Goal: Task Accomplishment & Management: Complete application form

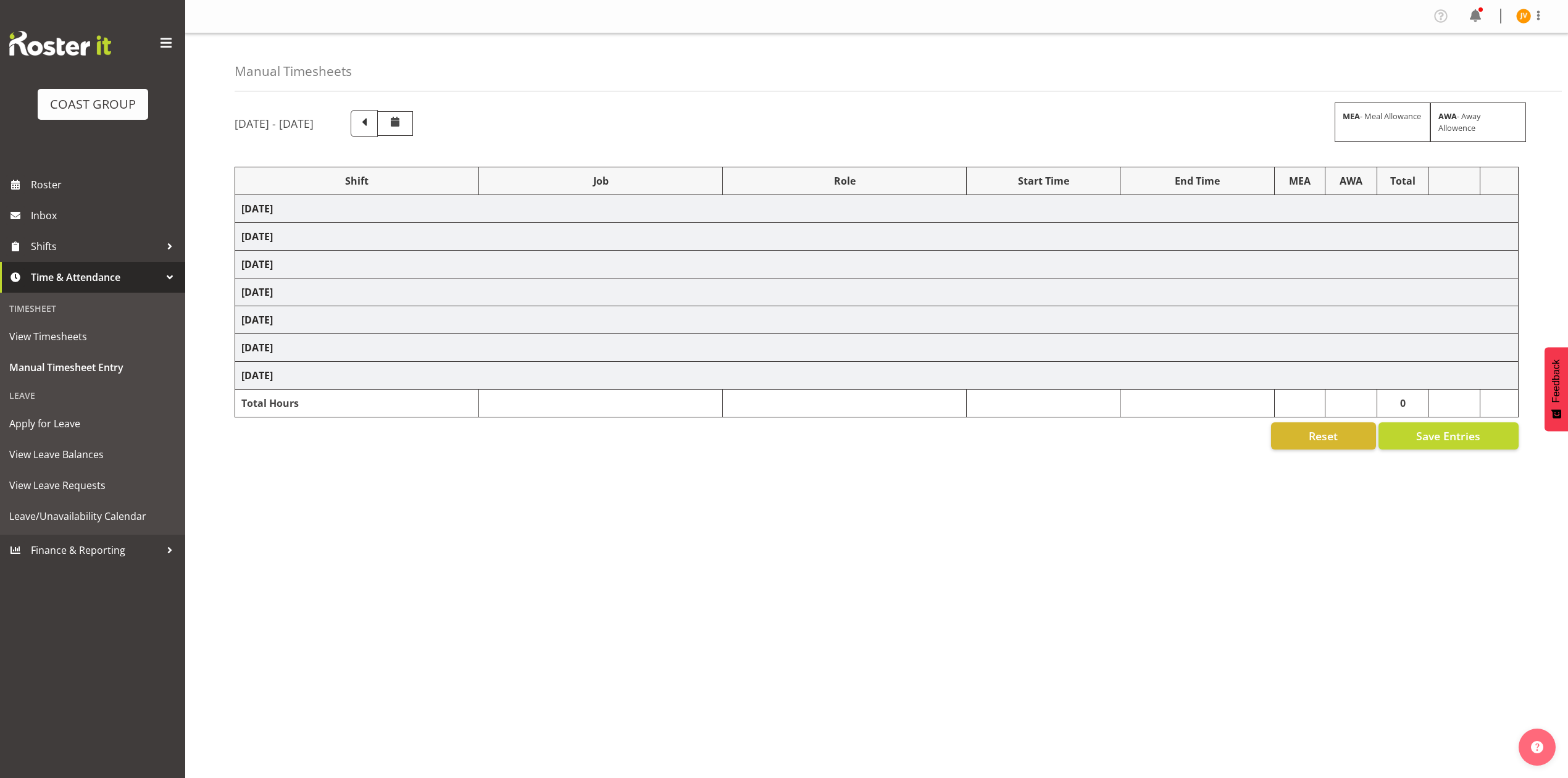
select select "1881"
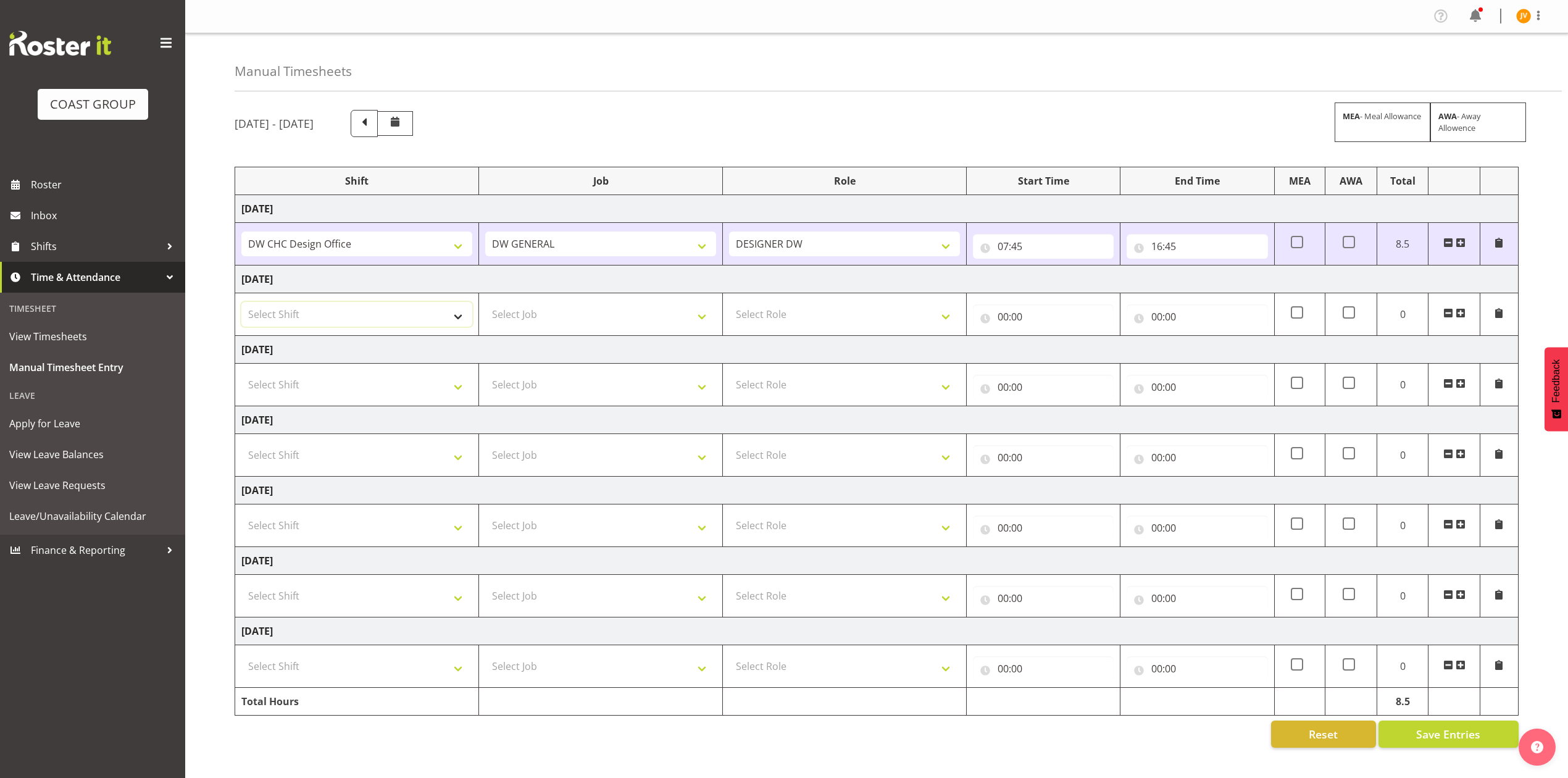
click at [379, 312] on select "Select Shift DW CHC Design Office DW CHC General Work Aug DW CHC General Work D…" at bounding box center [357, 314] width 231 height 24
select select "1512"
click at [242, 304] on select "Select Shift DW CHC Design Office DW CHC General Work Aug DW CHC General Work D…" at bounding box center [357, 314] width 231 height 24
click at [529, 323] on select "Select Job 1 Carlton Events 1 [PERSON_NAME][GEOGRAPHIC_DATA] 1 [PERSON_NAME][GE…" at bounding box center [601, 314] width 231 height 24
select select "1881"
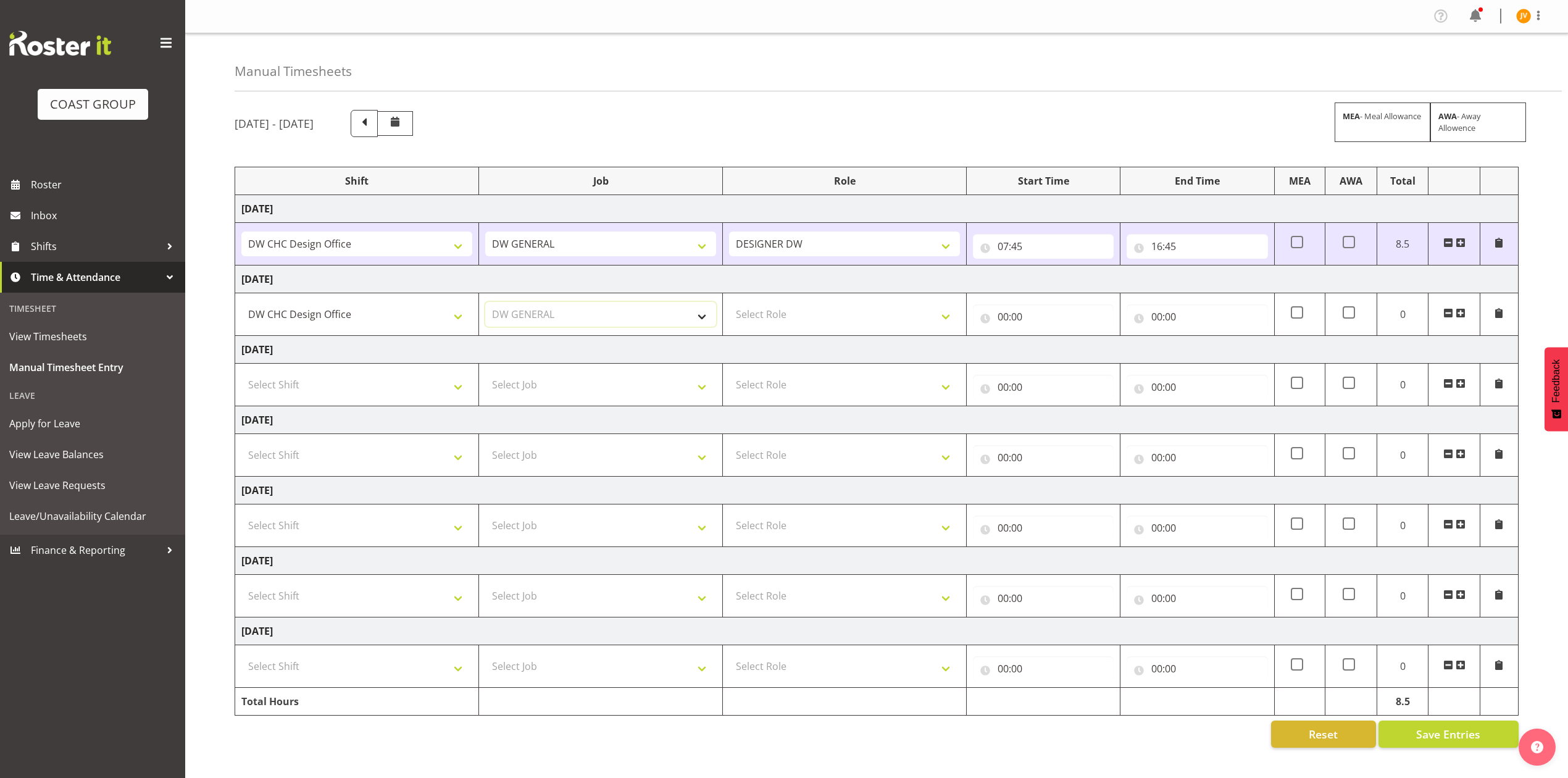
click at [485, 304] on select "Select Job 1 Carlton Events 1 [PERSON_NAME][GEOGRAPHIC_DATA] 1 [PERSON_NAME][GE…" at bounding box center [601, 314] width 231 height 24
click at [768, 331] on td "Select Role DESIGNER [PERSON_NAME]" at bounding box center [845, 314] width 244 height 43
click at [778, 322] on select "Select Role DESIGNER [PERSON_NAME]" at bounding box center [845, 314] width 231 height 24
select select "221"
click at [729, 304] on select "Select Role DESIGNER [PERSON_NAME]" at bounding box center [845, 314] width 231 height 24
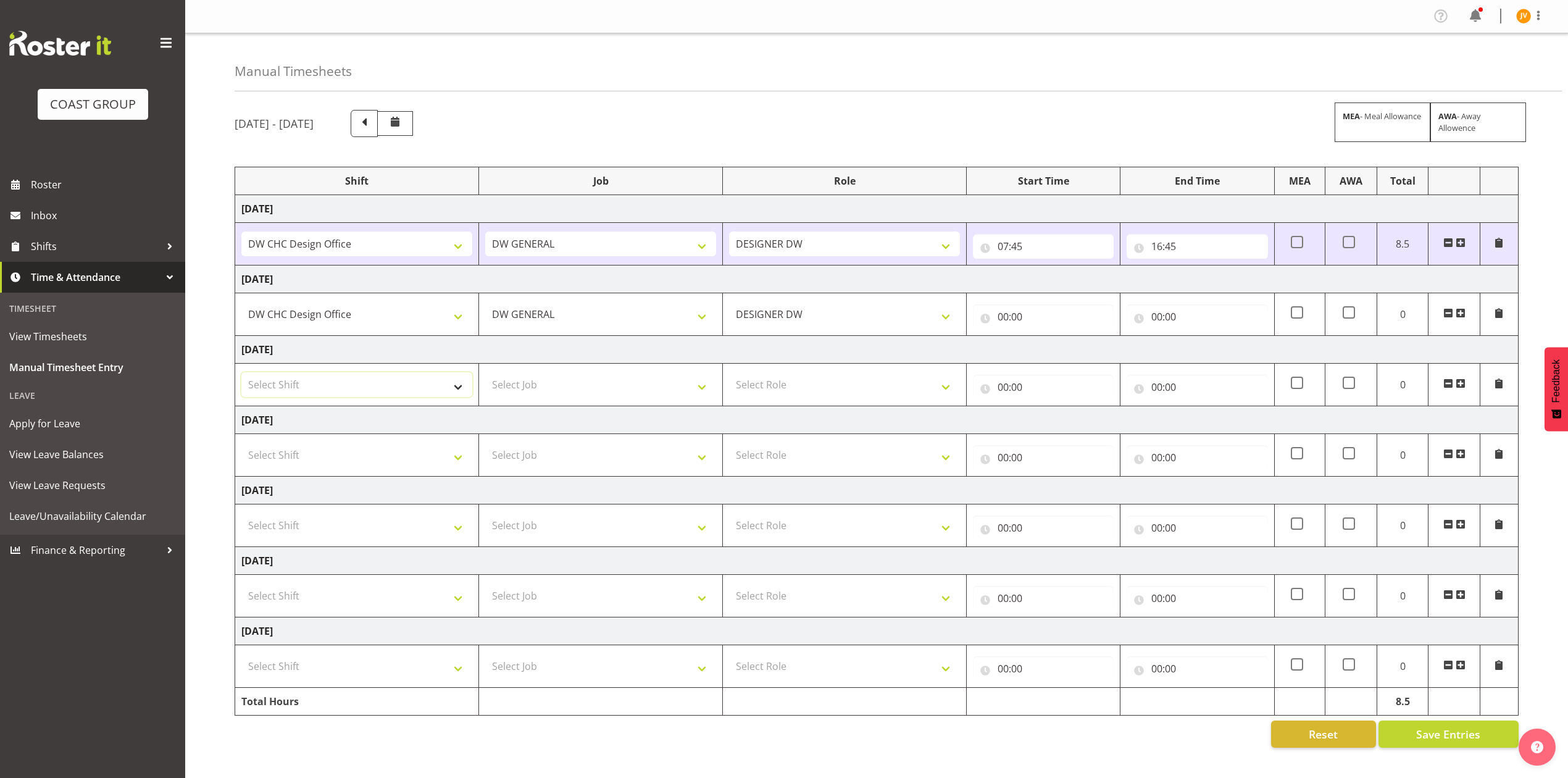
click at [378, 378] on select "Select Shift DW CHC Design Office DW CHC General Work Aug DW CHC General Work D…" at bounding box center [357, 384] width 231 height 24
select select "1512"
click at [242, 375] on select "Select Shift DW CHC Design Office DW CHC General Work Aug DW CHC General Work D…" at bounding box center [357, 384] width 231 height 24
click at [508, 401] on td "Select Job 1 Carlton Events 1 [PERSON_NAME][GEOGRAPHIC_DATA] 1 [PERSON_NAME][GE…" at bounding box center [601, 384] width 244 height 43
click at [523, 391] on select "Select Job 1 Carlton Events 1 [PERSON_NAME][GEOGRAPHIC_DATA] 1 [PERSON_NAME][GE…" at bounding box center [601, 384] width 231 height 24
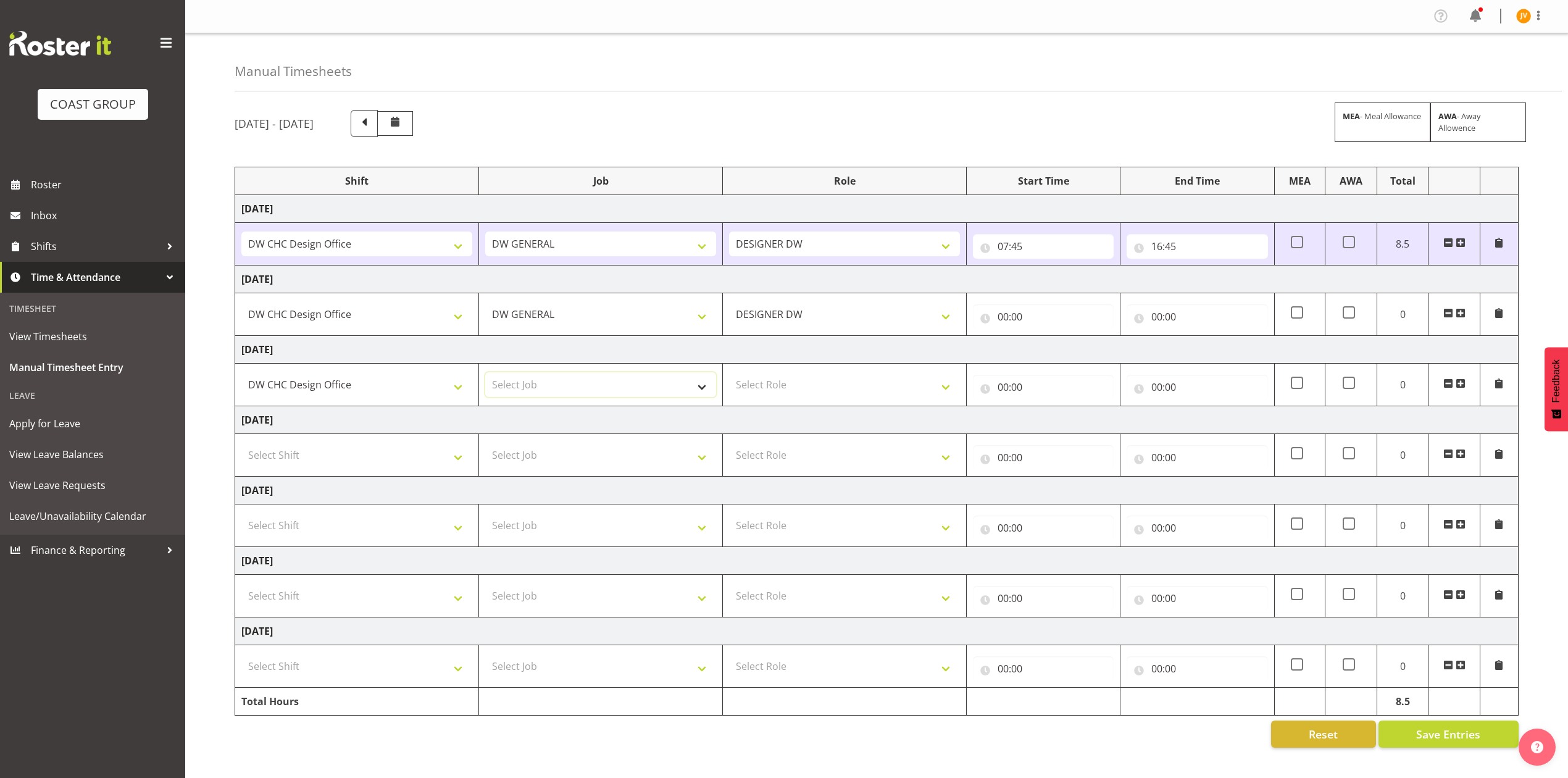
select select "1881"
click at [485, 375] on select "Select Job 1 Carlton Events 1 [PERSON_NAME][GEOGRAPHIC_DATA] 1 [PERSON_NAME][GE…" at bounding box center [601, 384] width 231 height 24
click at [764, 389] on select "Select Role DESIGNER [PERSON_NAME]" at bounding box center [845, 384] width 231 height 24
select select "221"
click at [729, 375] on select "Select Role DESIGNER [PERSON_NAME]" at bounding box center [845, 384] width 231 height 24
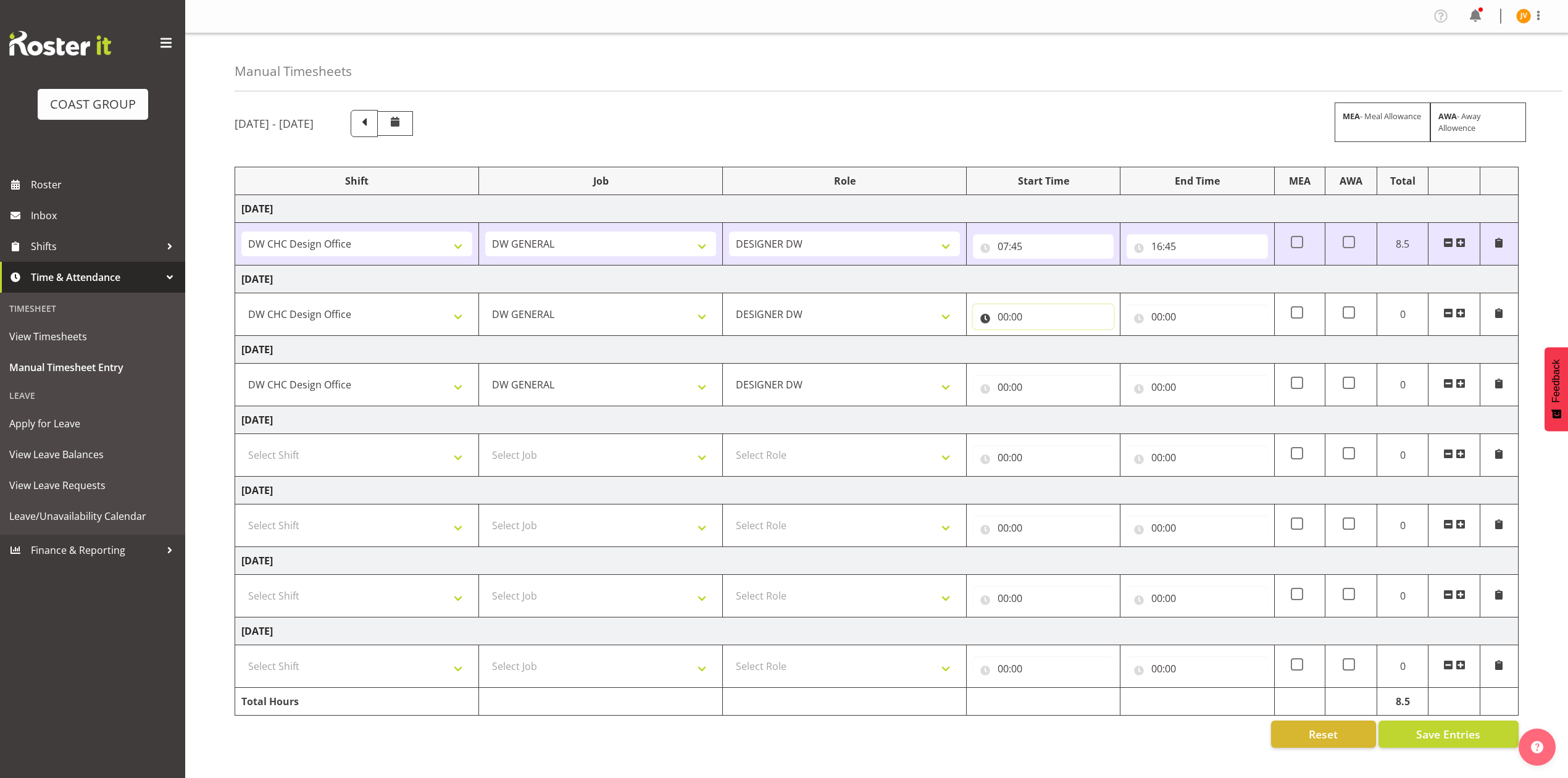
click at [999, 323] on input "00:00" at bounding box center [1044, 316] width 141 height 24
click at [1060, 354] on select "00 01 02 03 04 05 06 07 08 09 10 11 12 13 14 15 16 17 18 19 20 21 22 23" at bounding box center [1058, 349] width 28 height 24
select select "7"
click at [1044, 338] on select "00 01 02 03 04 05 06 07 08 09 10 11 12 13 14 15 16 17 18 19 20 21 22 23" at bounding box center [1058, 349] width 28 height 24
type input "07:00"
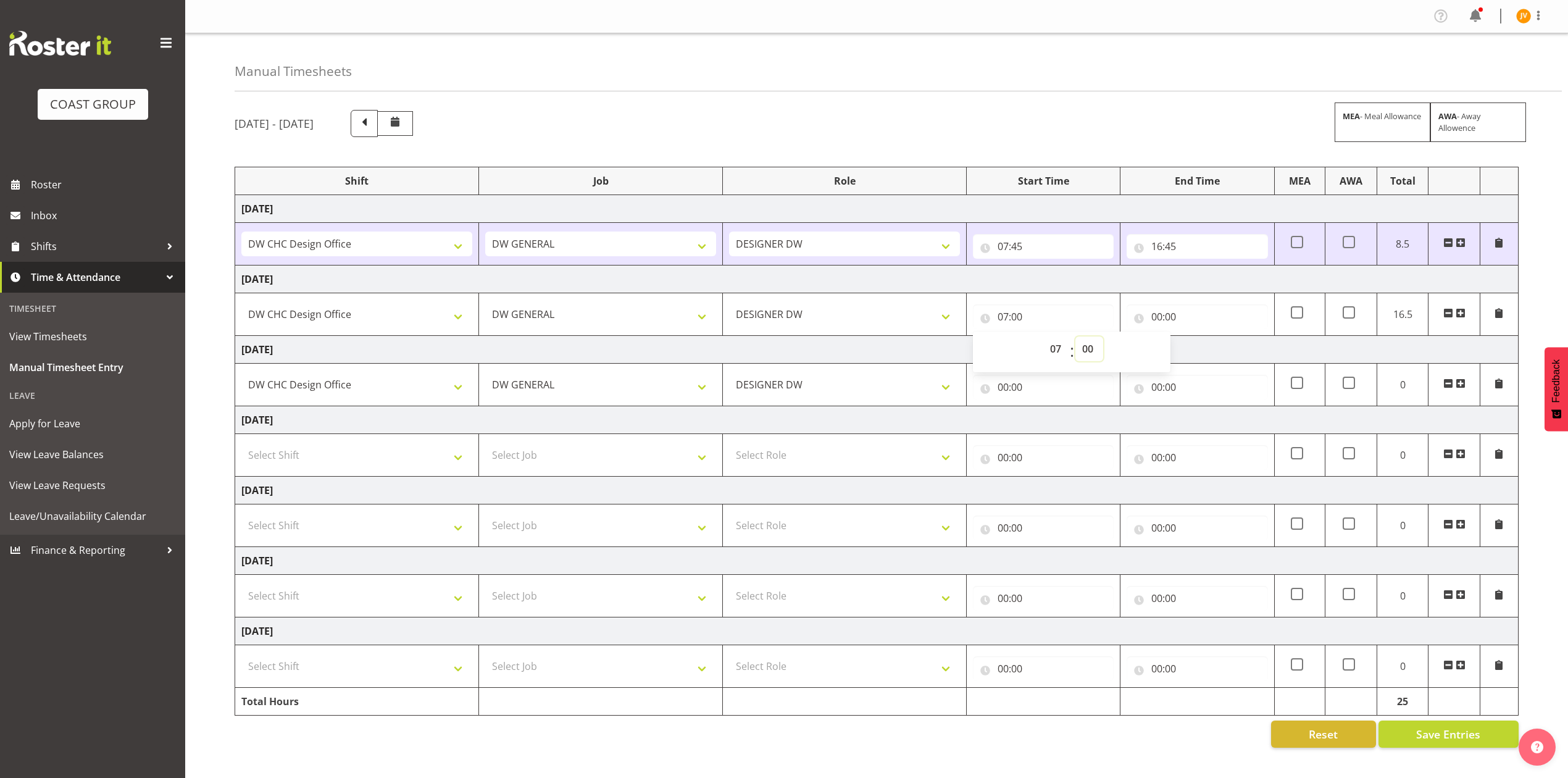
click at [1092, 349] on select "00 01 02 03 04 05 06 07 08 09 10 11 12 13 14 15 16 17 18 19 20 21 22 23 24 25 2…" at bounding box center [1090, 349] width 28 height 24
select select "30"
click at [1076, 338] on select "00 01 02 03 04 05 06 07 08 09 10 11 12 13 14 15 16 17 18 19 20 21 22 23 24 25 2…" at bounding box center [1090, 349] width 28 height 24
type input "07:30"
click at [1157, 319] on input "00:00" at bounding box center [1198, 316] width 141 height 24
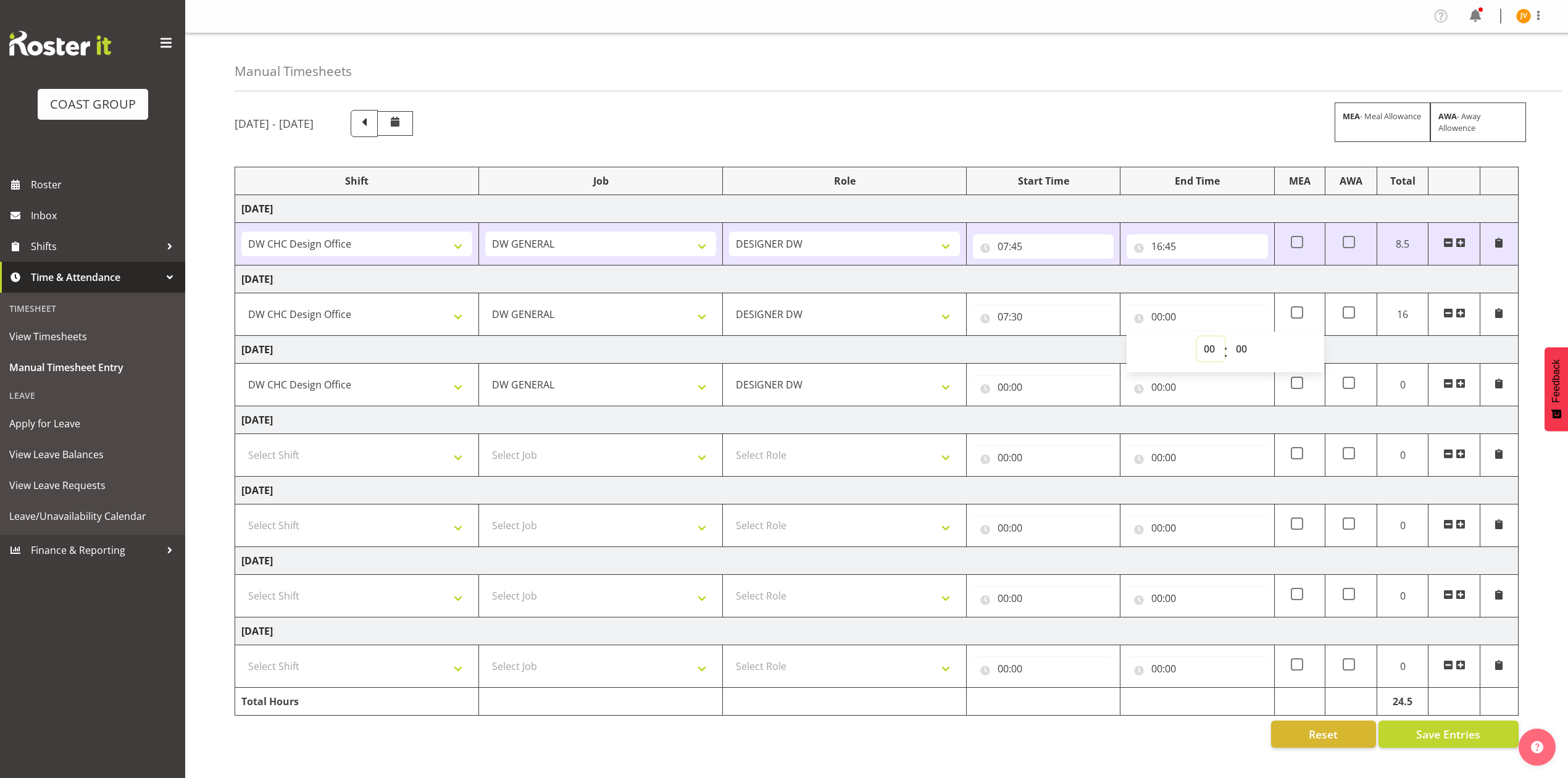
click at [1210, 349] on select "00 01 02 03 04 05 06 07 08 09 10 11 12 13 14 15 16 17 18 19 20 21 22 23" at bounding box center [1211, 349] width 28 height 24
select select "16"
click at [1197, 338] on select "00 01 02 03 04 05 06 07 08 09 10 11 12 13 14 15 16 17 18 19 20 21 22 23" at bounding box center [1211, 349] width 28 height 24
type input "16:00"
drag, startPoint x: 1248, startPoint y: 353, endPoint x: 1246, endPoint y: 362, distance: 9.2
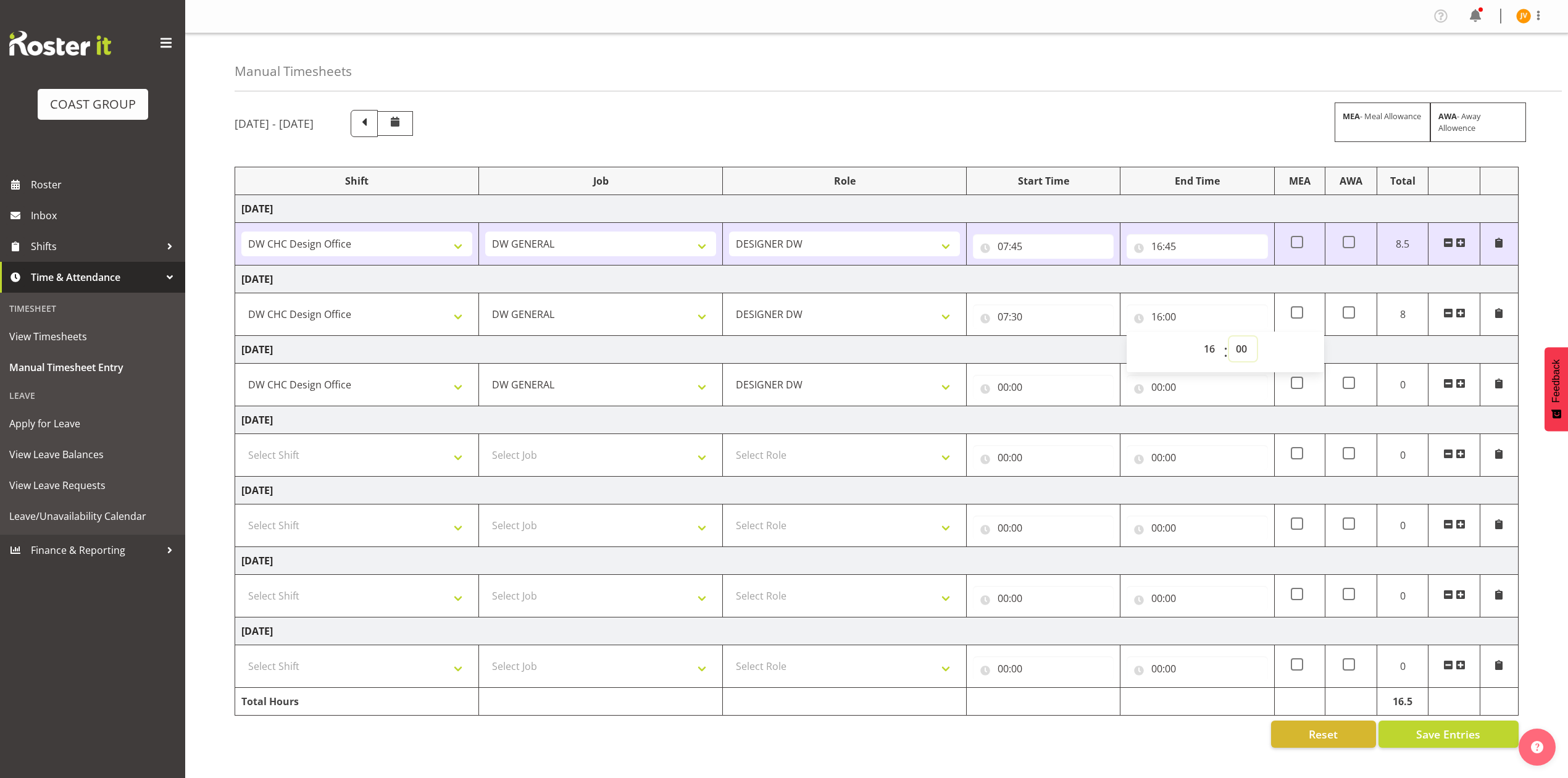
click at [1248, 353] on select "00 01 02 03 04 05 06 07 08 09 10 11 12 13 14 15 16 17 18 19 20 21 22 23 24 25 2…" at bounding box center [1243, 349] width 28 height 24
select select "15"
click at [1229, 338] on select "00 01 02 03 04 05 06 07 08 09 10 11 12 13 14 15 16 17 18 19 20 21 22 23 24 25 2…" at bounding box center [1243, 349] width 28 height 24
type input "16:15"
click at [1007, 389] on input "00:00" at bounding box center [1044, 387] width 141 height 24
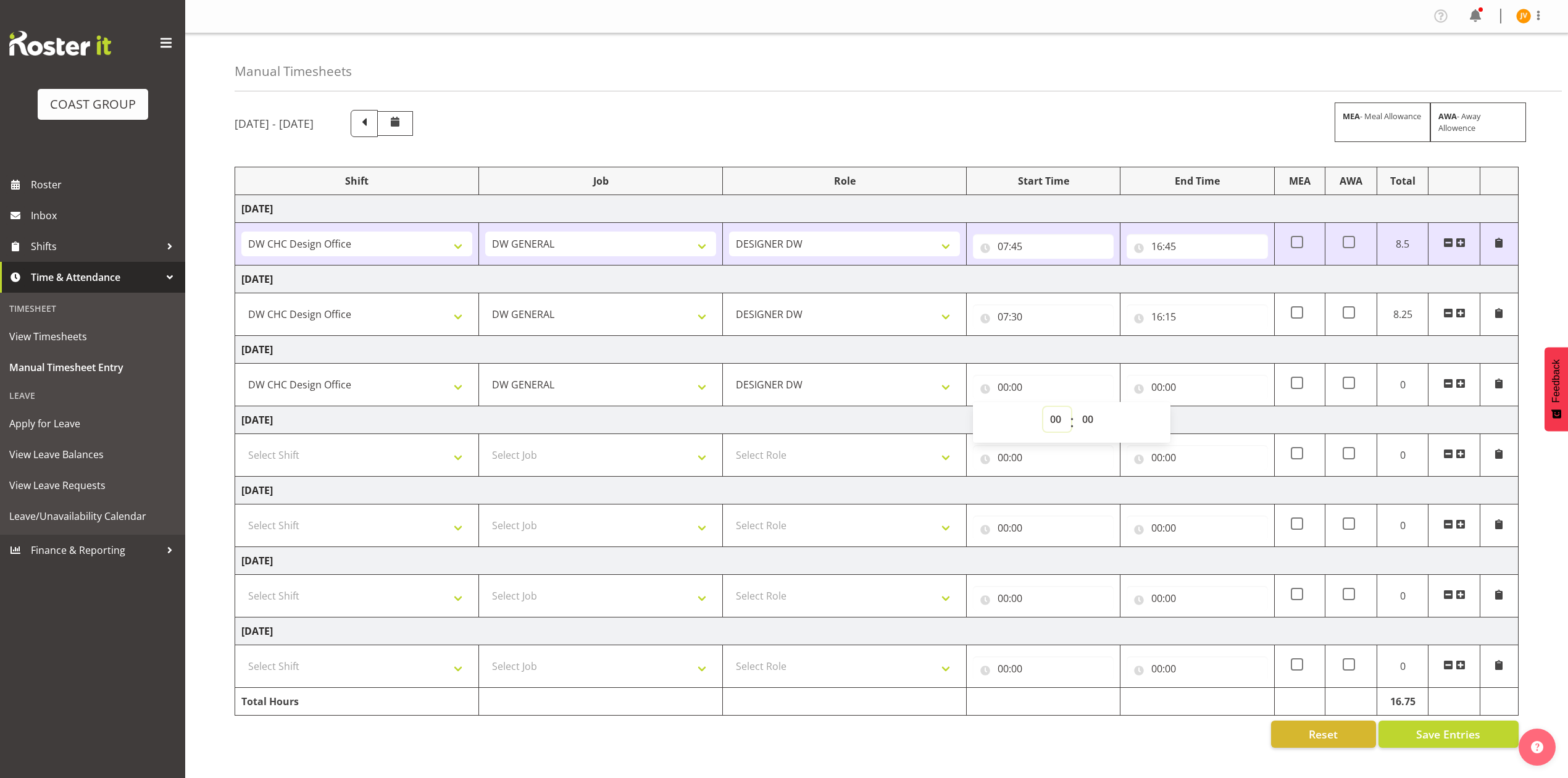
click at [1059, 423] on select "00 01 02 03 04 05 06 07 08 09 10 11 12 13 14 15 16 17 18 19 20 21 22 23" at bounding box center [1058, 419] width 28 height 24
select select "7"
click at [1044, 409] on select "00 01 02 03 04 05 06 07 08 09 10 11 12 13 14 15 16 17 18 19 20 21 22 23" at bounding box center [1058, 419] width 28 height 24
type input "07:00"
click at [1093, 426] on select "00 01 02 03 04 05 06 07 08 09 10 11 12 13 14 15 16 17 18 19 20 21 22 23 24 25 2…" at bounding box center [1090, 419] width 28 height 24
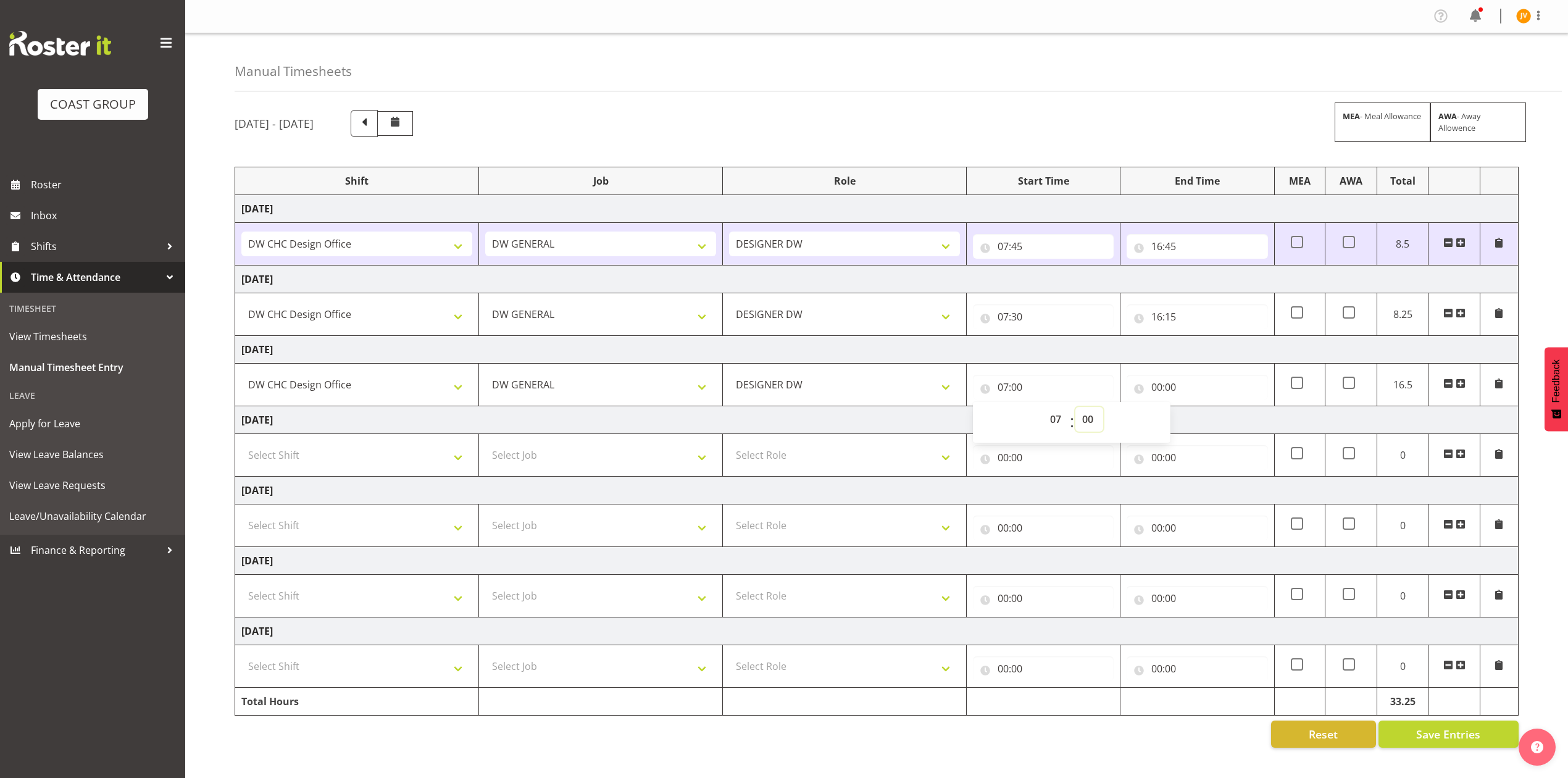
select select "45"
click at [1076, 409] on select "00 01 02 03 04 05 06 07 08 09 10 11 12 13 14 15 16 17 18 19 20 21 22 23 24 25 2…" at bounding box center [1090, 419] width 28 height 24
type input "07:45"
click at [1154, 393] on input "00:00" at bounding box center [1198, 387] width 141 height 24
click at [1206, 417] on select "00 01 02 03 04 05 06 07 08 09 10 11 12 13 14 15 16 17 18 19 20 21 22 23" at bounding box center [1211, 419] width 28 height 24
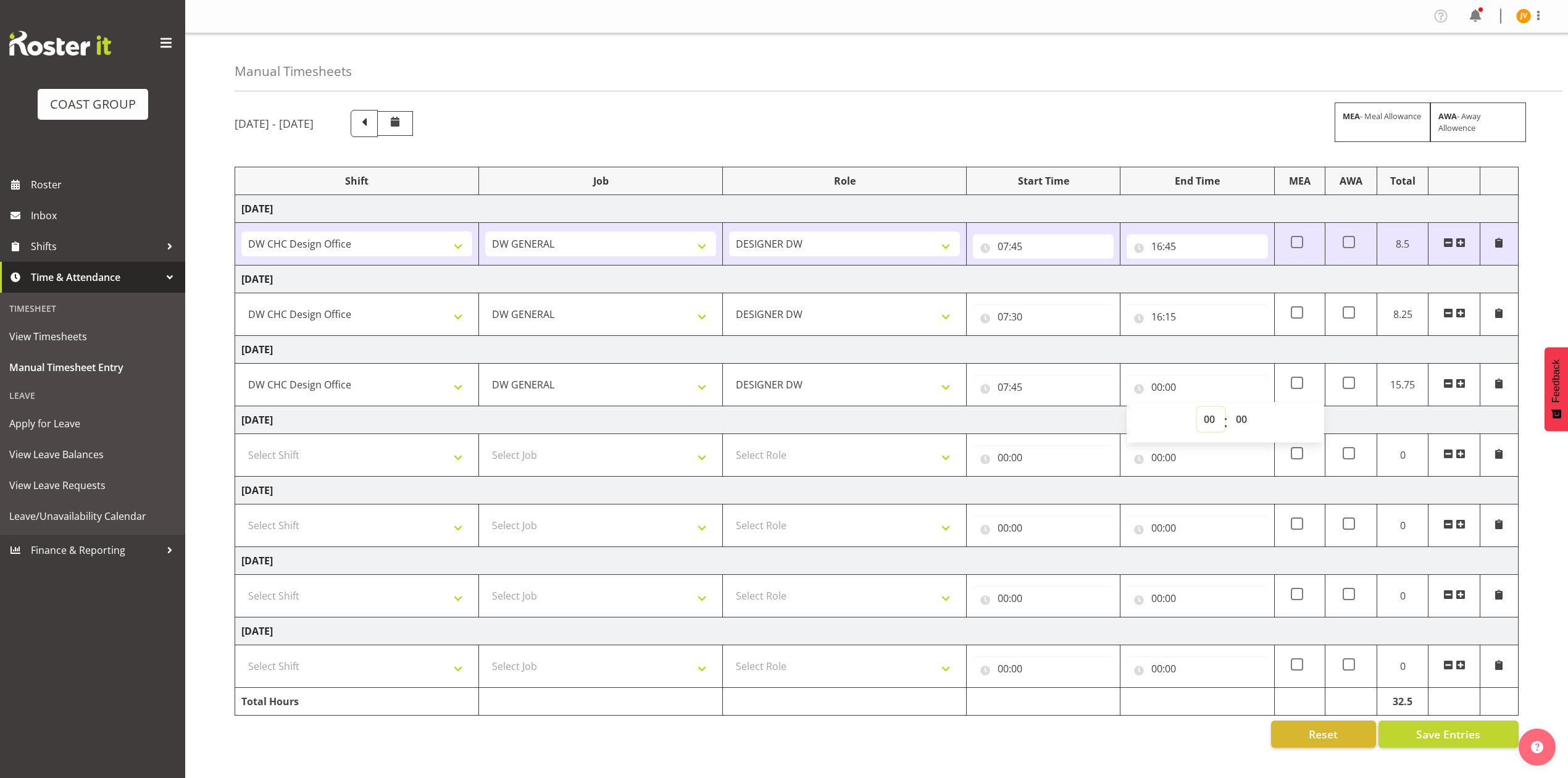
select select "15"
click at [1197, 409] on select "00 01 02 03 04 05 06 07 08 09 10 11 12 13 14 15 16 17 18 19 20 21 22 23" at bounding box center [1211, 419] width 28 height 24
type input "15:00"
click at [1242, 418] on select "00 01 02 03 04 05 06 07 08 09 10 11 12 13 14 15 16 17 18 19 20 21 22 23 24 25 2…" at bounding box center [1243, 419] width 28 height 24
select select "15"
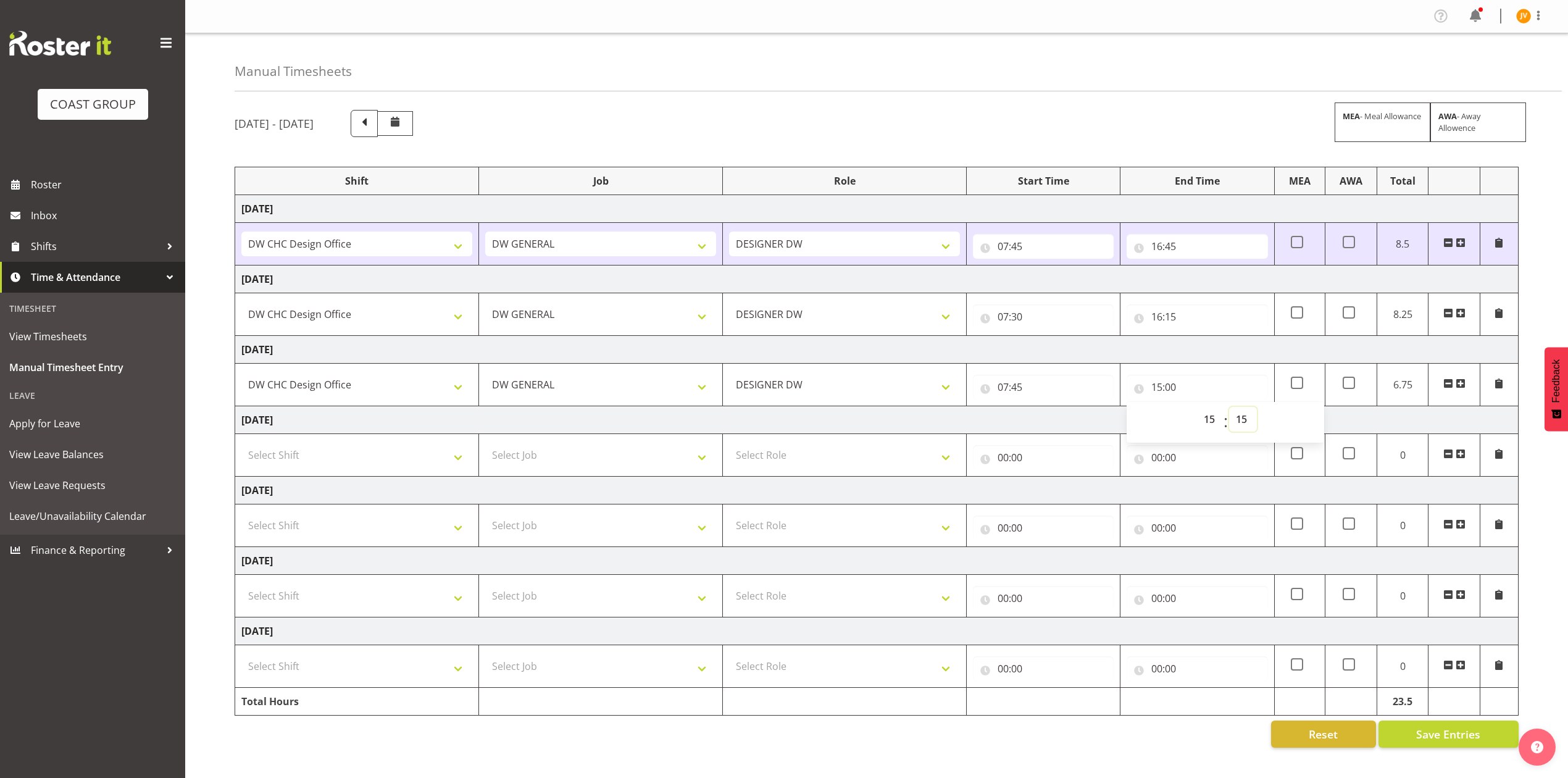
click at [1229, 409] on select "00 01 02 03 04 05 06 07 08 09 10 11 12 13 14 15 16 17 18 19 20 21 22 23 24 25 2…" at bounding box center [1243, 419] width 28 height 24
type input "15:15"
click at [1226, 139] on div "[DATE] - [DATE] MEA - Meal Allowance AWA - Away Allowence Shift Job Role Start …" at bounding box center [901, 429] width 1333 height 656
click at [1438, 737] on span "Save Entries" at bounding box center [1449, 734] width 64 height 16
